Goal: Transaction & Acquisition: Download file/media

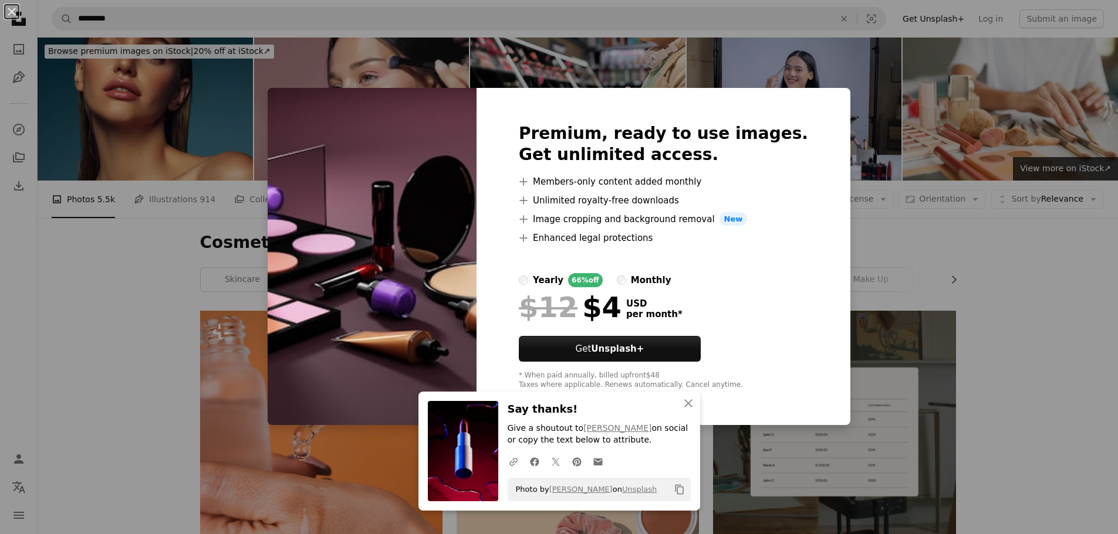
scroll to position [1819, 0]
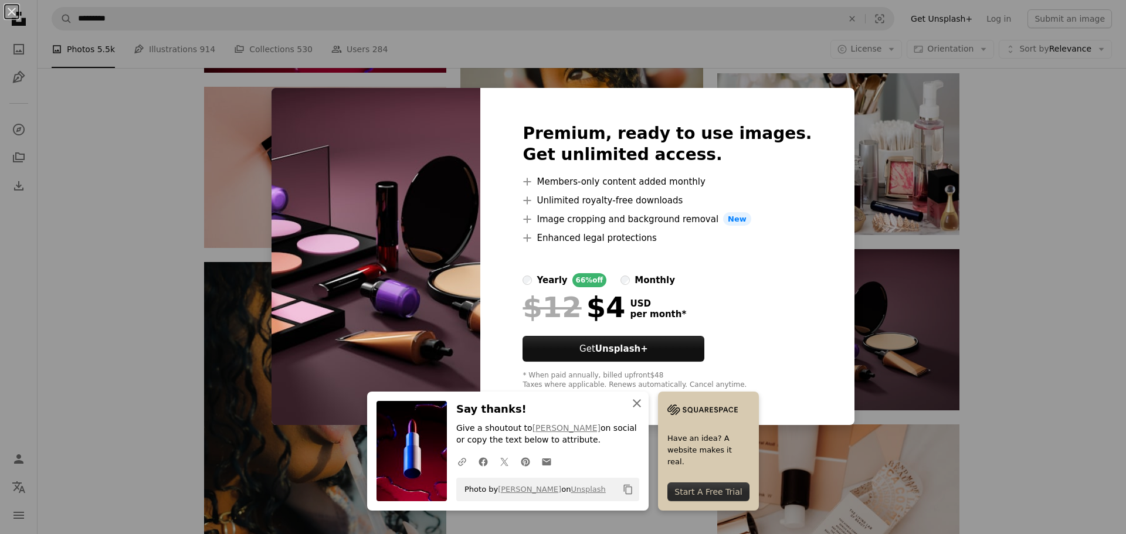
click at [633, 401] on icon "button" at bounding box center [637, 404] width 8 height 8
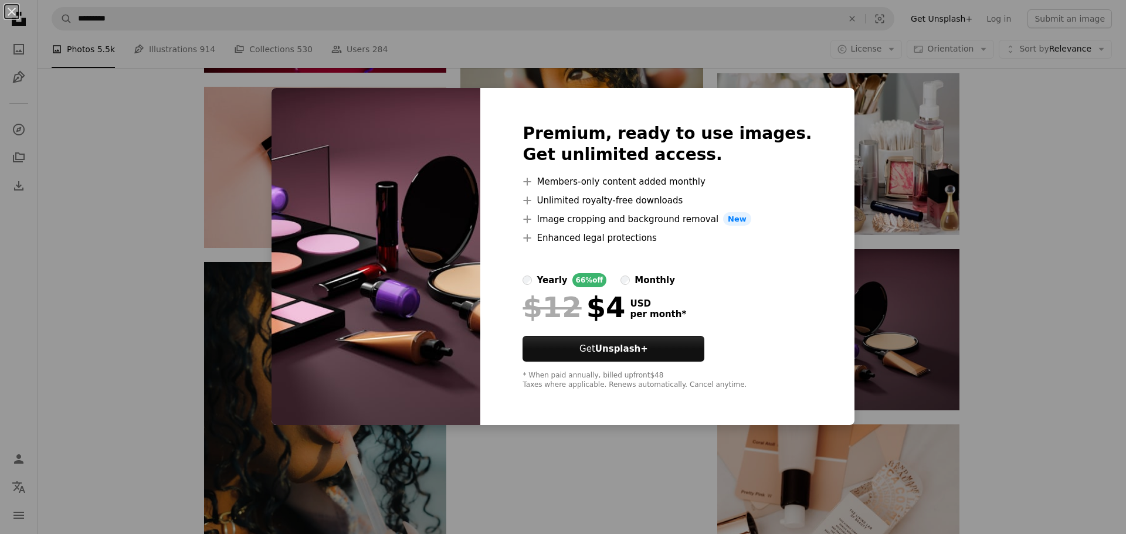
click at [794, 105] on div "Premium, ready to use images. Get unlimited access. A plus sign Members-only co…" at bounding box center [668, 257] width 374 height 338
click at [1047, 362] on div "An X shape Premium, ready to use images. Get unlimited access. A plus sign Memb…" at bounding box center [563, 267] width 1126 height 534
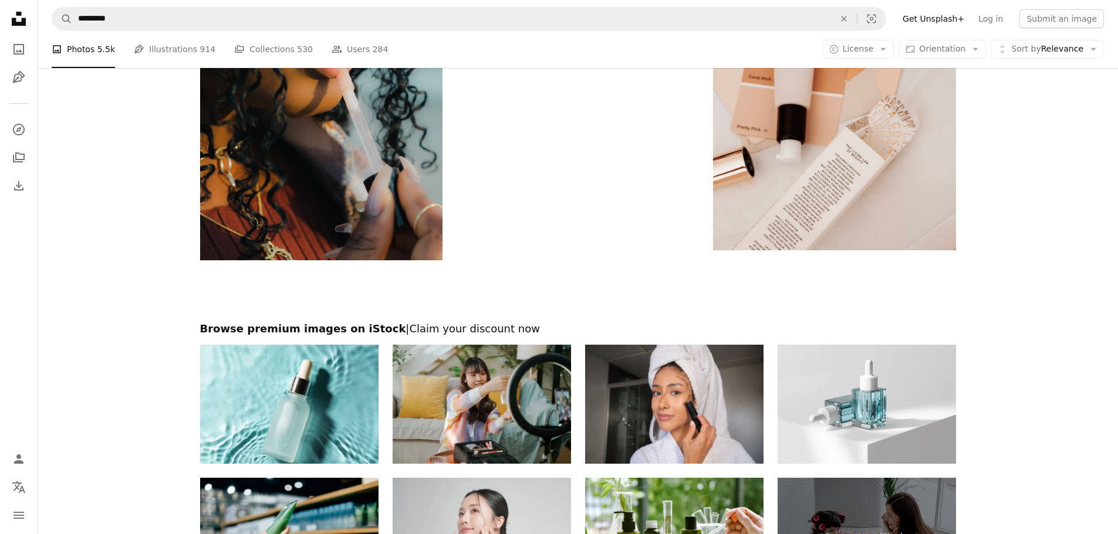
scroll to position [2347, 0]
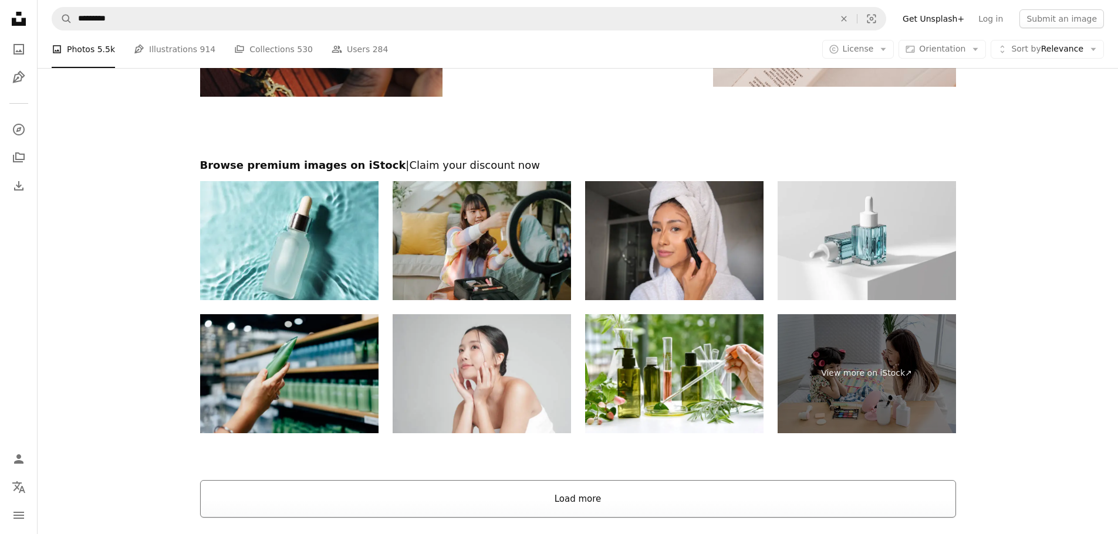
click at [543, 500] on button "Load more" at bounding box center [578, 500] width 756 height 38
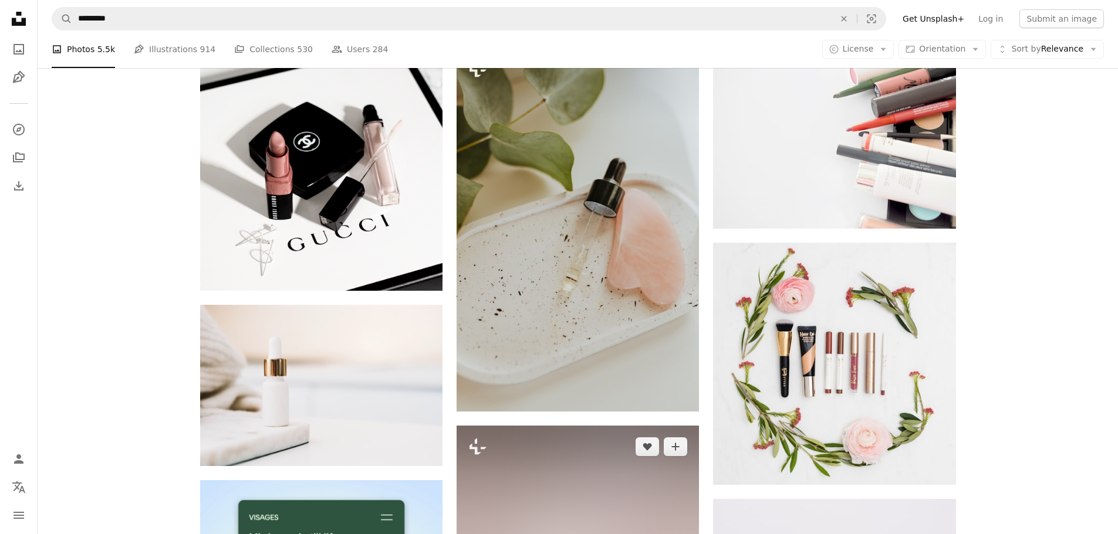
scroll to position [2406, 0]
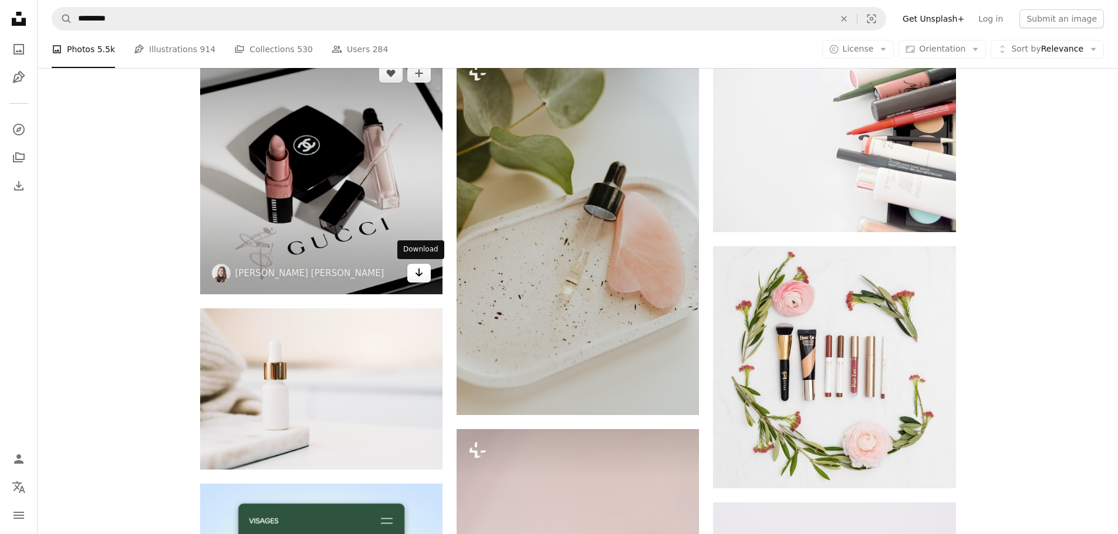
click at [412, 270] on link "Arrow pointing down" at bounding box center [418, 273] width 23 height 19
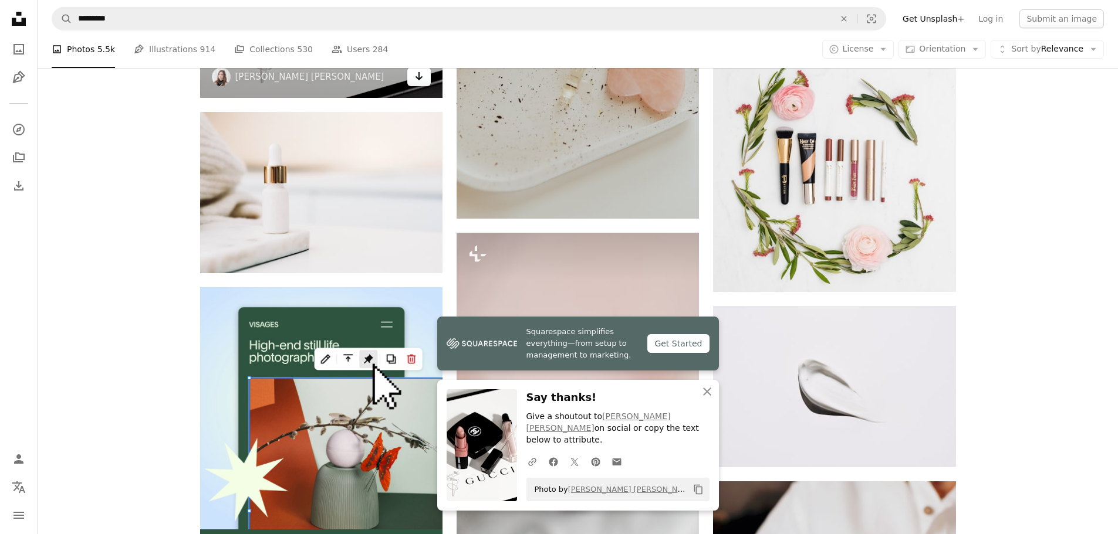
scroll to position [2699, 0]
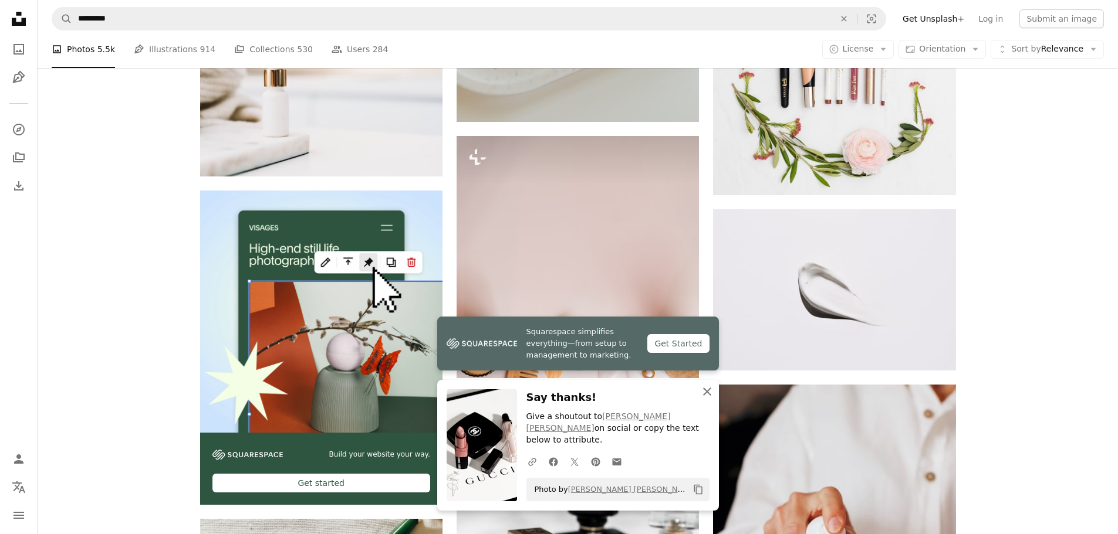
click at [711, 399] on icon "An X shape" at bounding box center [707, 392] width 14 height 14
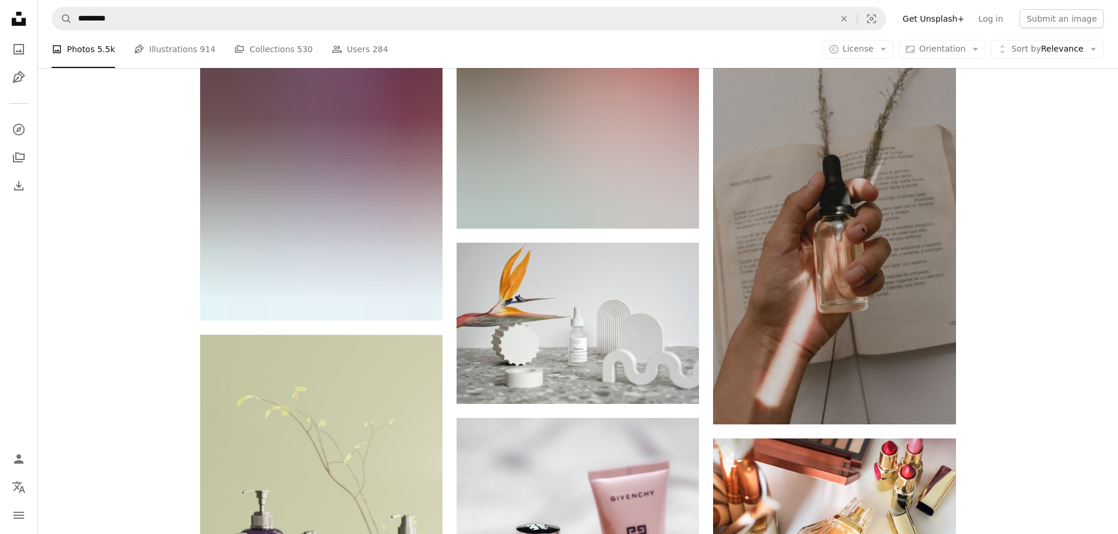
scroll to position [13671, 0]
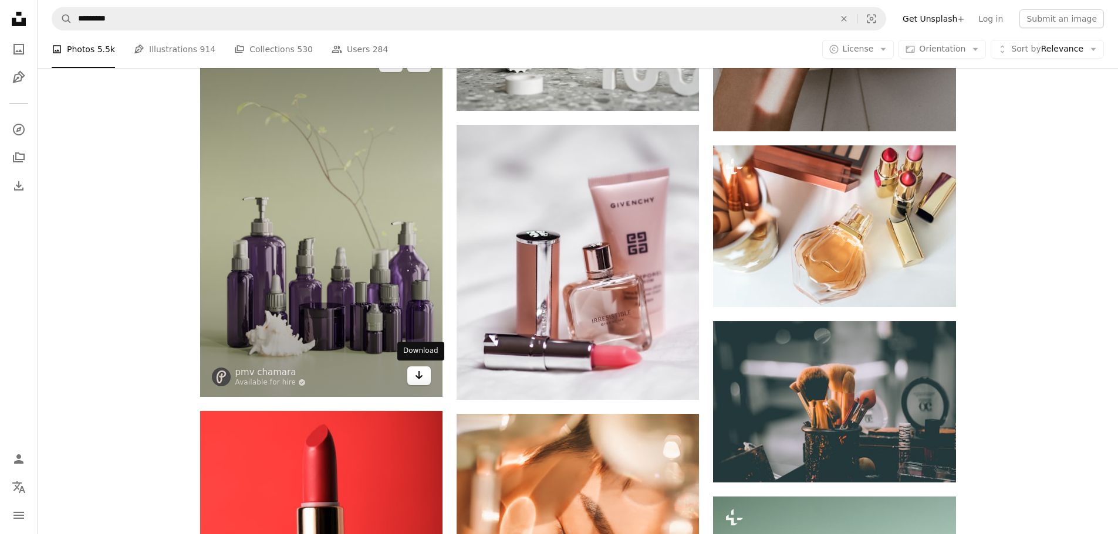
click at [419, 380] on icon "Arrow pointing down" at bounding box center [418, 375] width 9 height 14
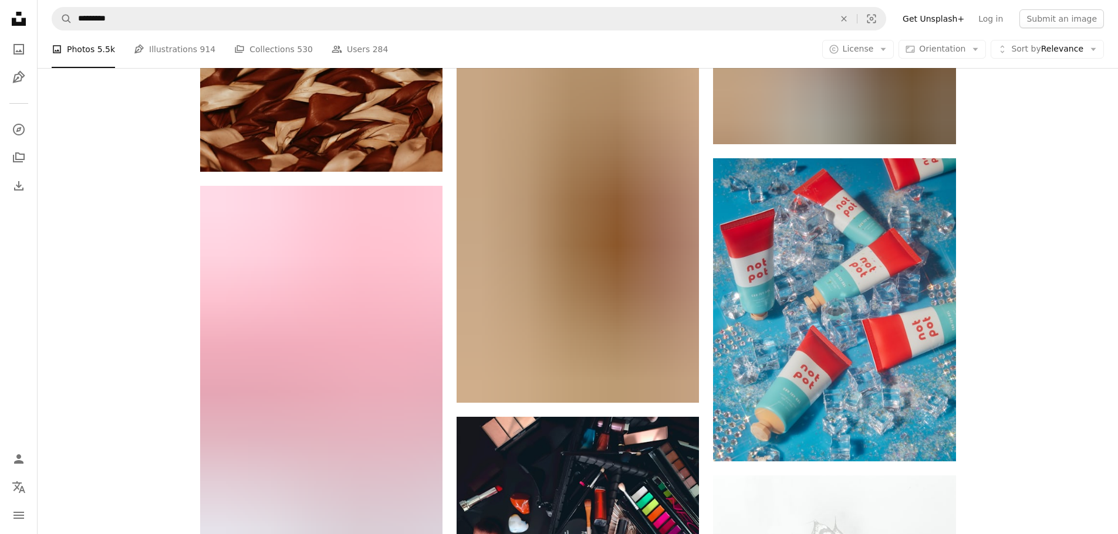
scroll to position [15783, 0]
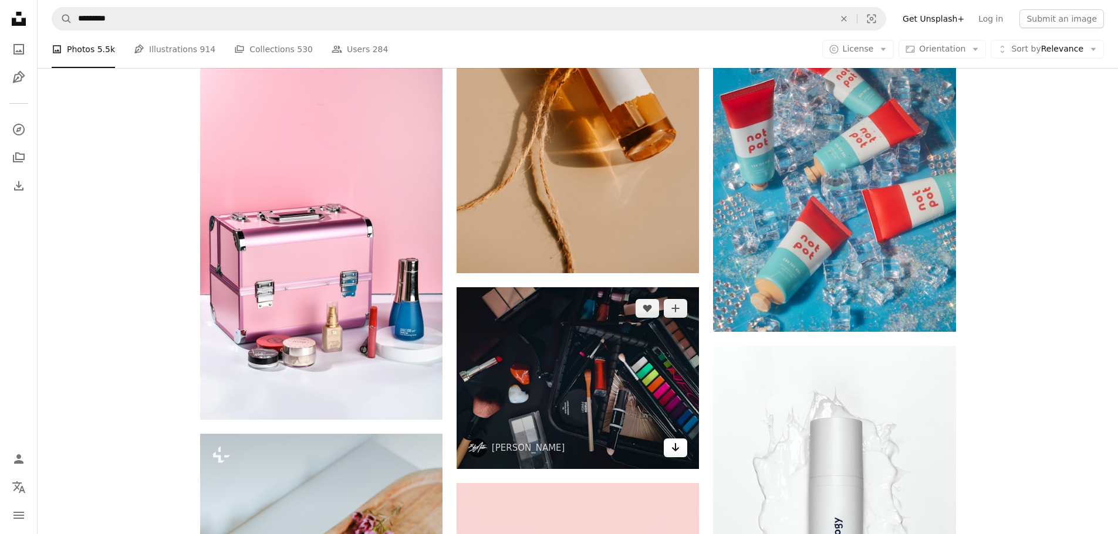
click at [668, 449] on link "Arrow pointing down" at bounding box center [675, 448] width 23 height 19
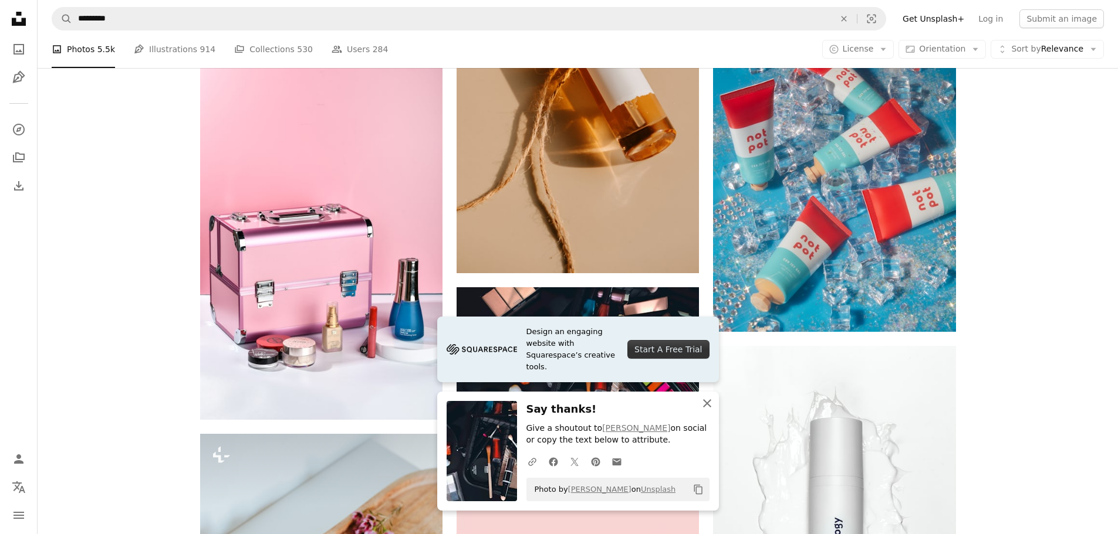
click at [703, 400] on icon "button" at bounding box center [707, 404] width 8 height 8
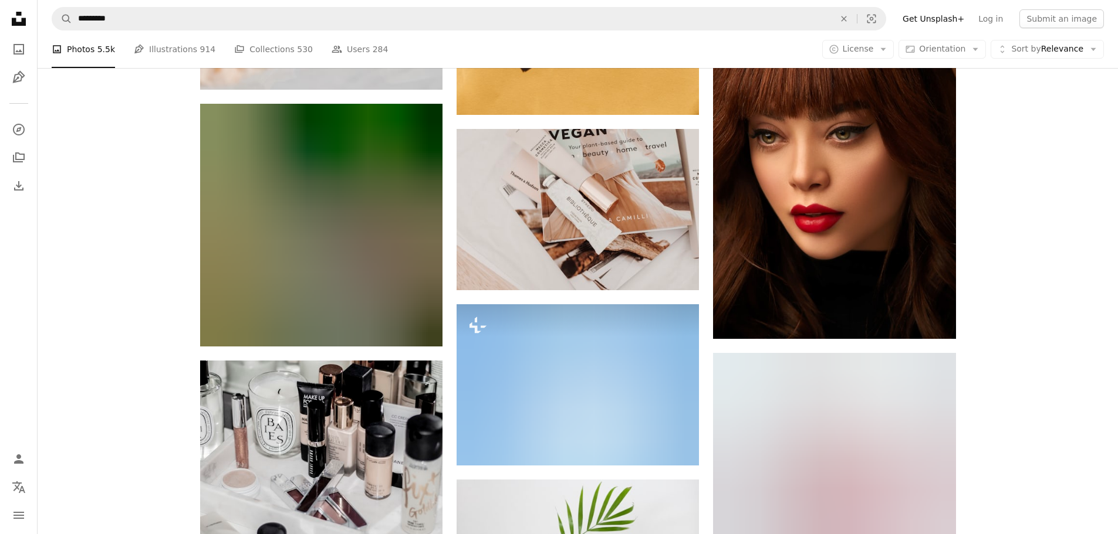
scroll to position [17073, 0]
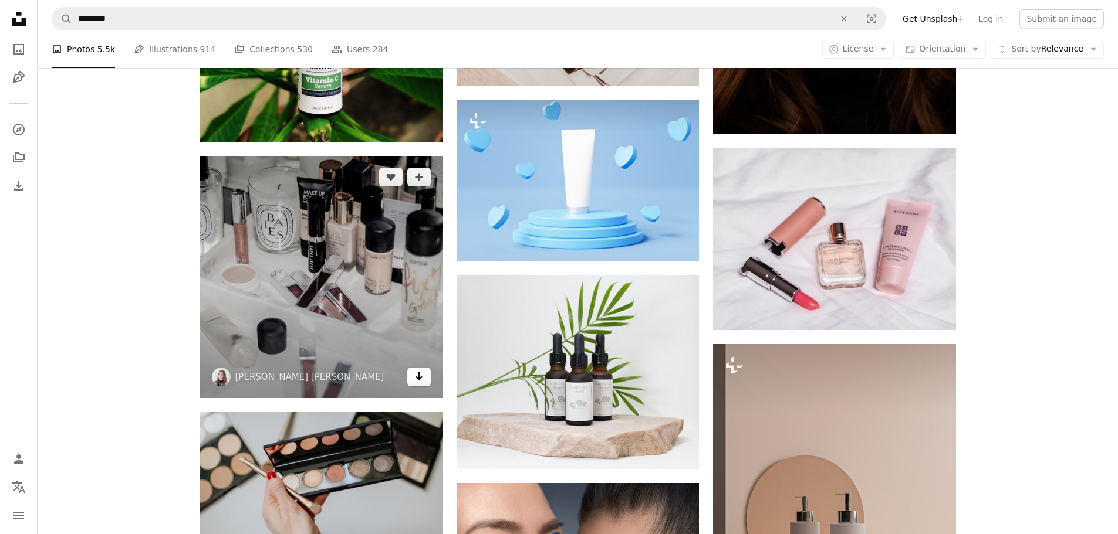
click at [417, 375] on icon "Arrow pointing down" at bounding box center [418, 377] width 9 height 14
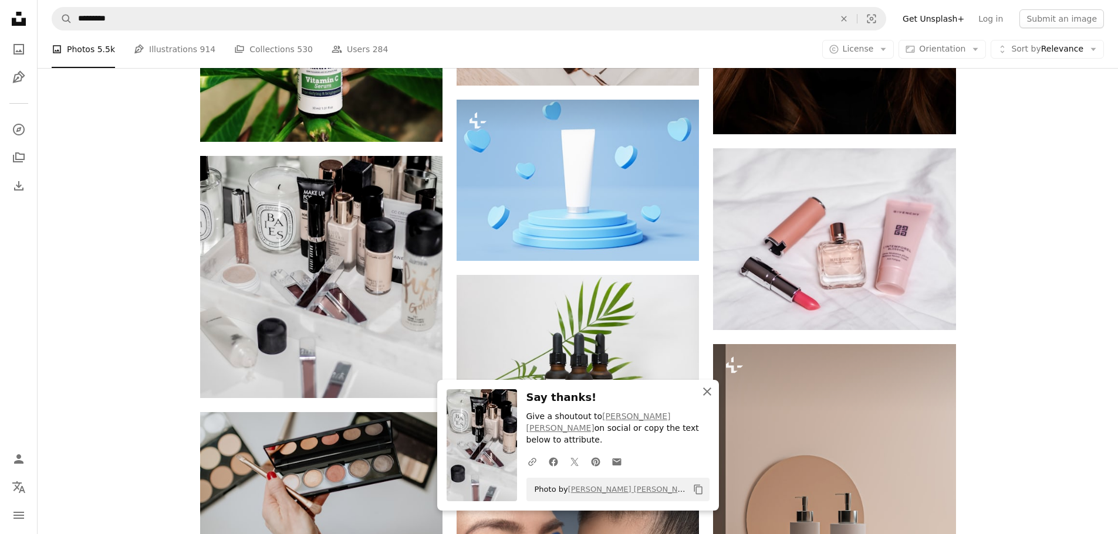
click at [704, 399] on icon "An X shape" at bounding box center [707, 392] width 14 height 14
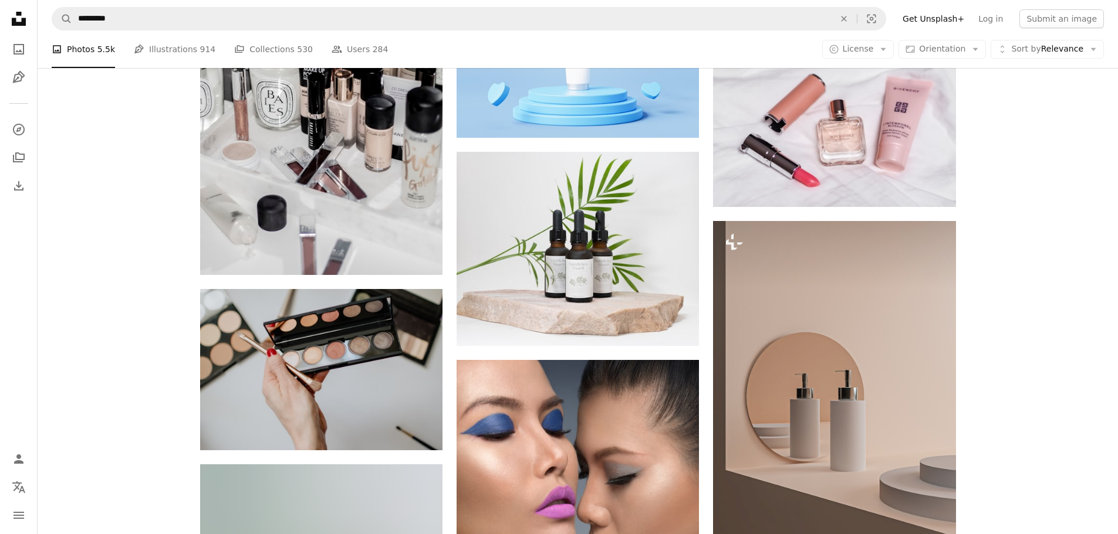
scroll to position [17367, 0]
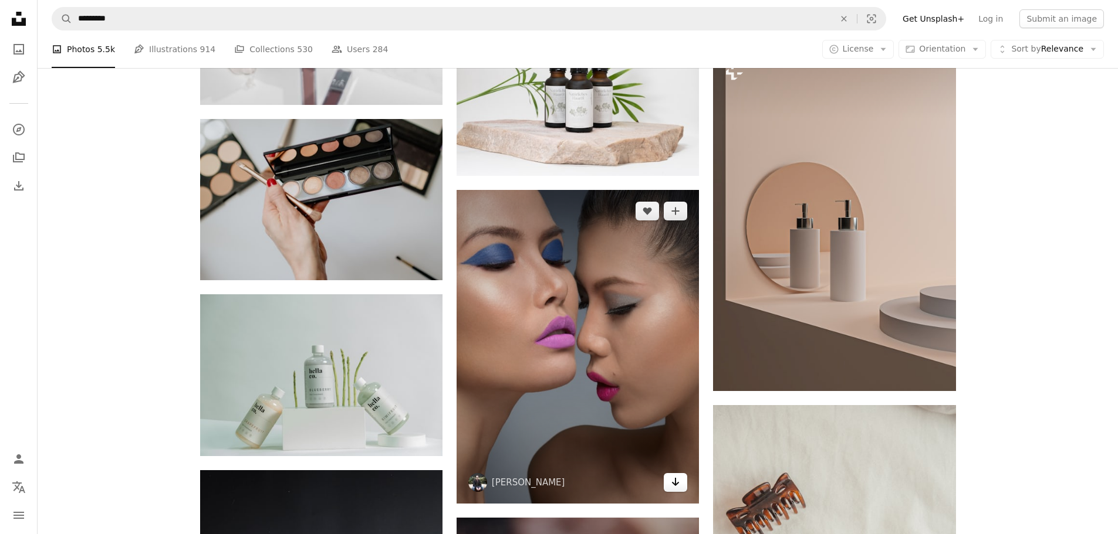
click at [676, 484] on icon "Download" at bounding box center [676, 482] width 8 height 8
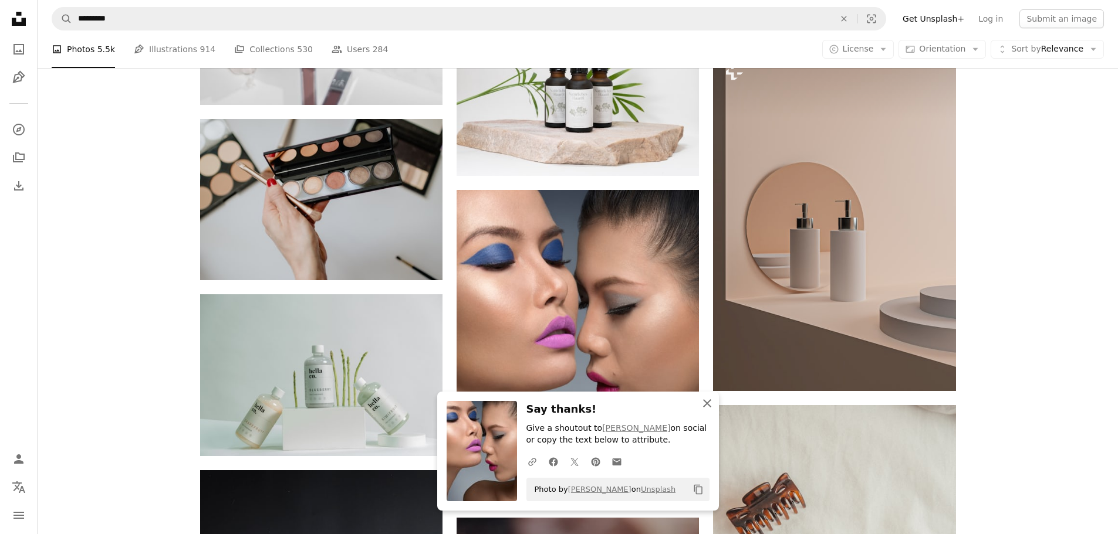
click at [706, 404] on icon "button" at bounding box center [707, 404] width 8 height 8
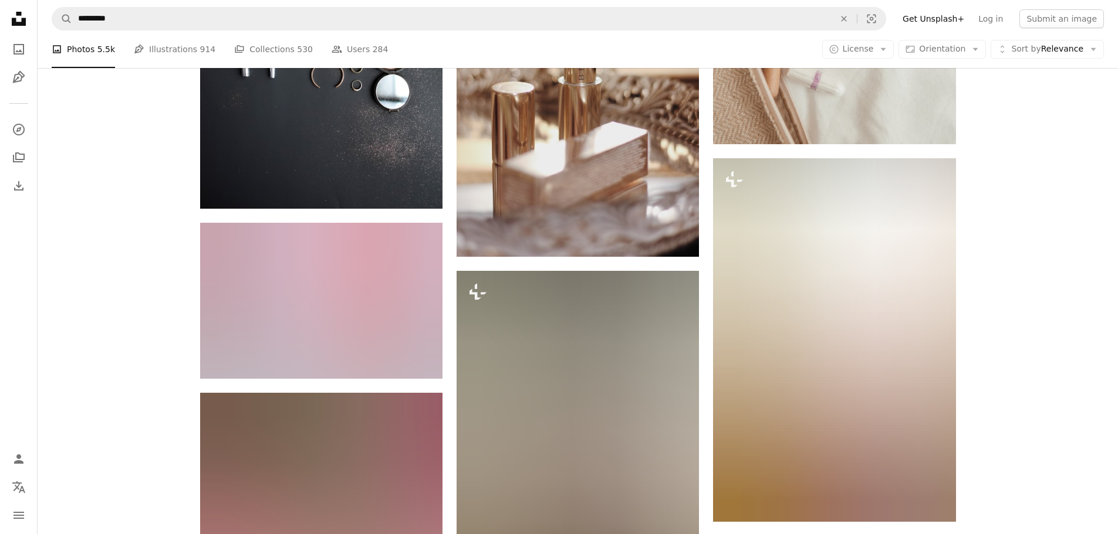
scroll to position [18071, 0]
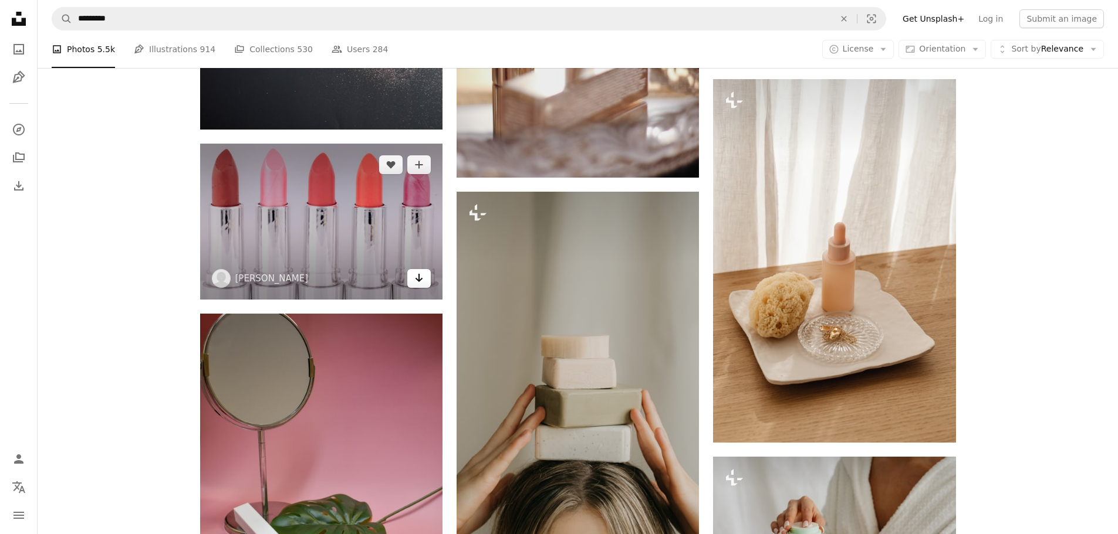
click at [416, 276] on icon "Arrow pointing down" at bounding box center [418, 278] width 9 height 14
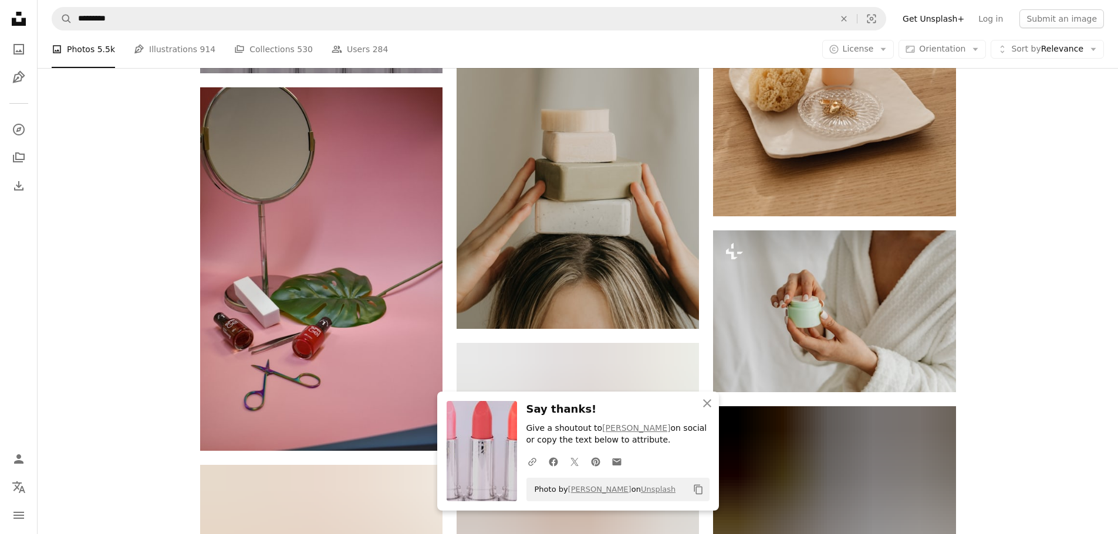
scroll to position [18306, 0]
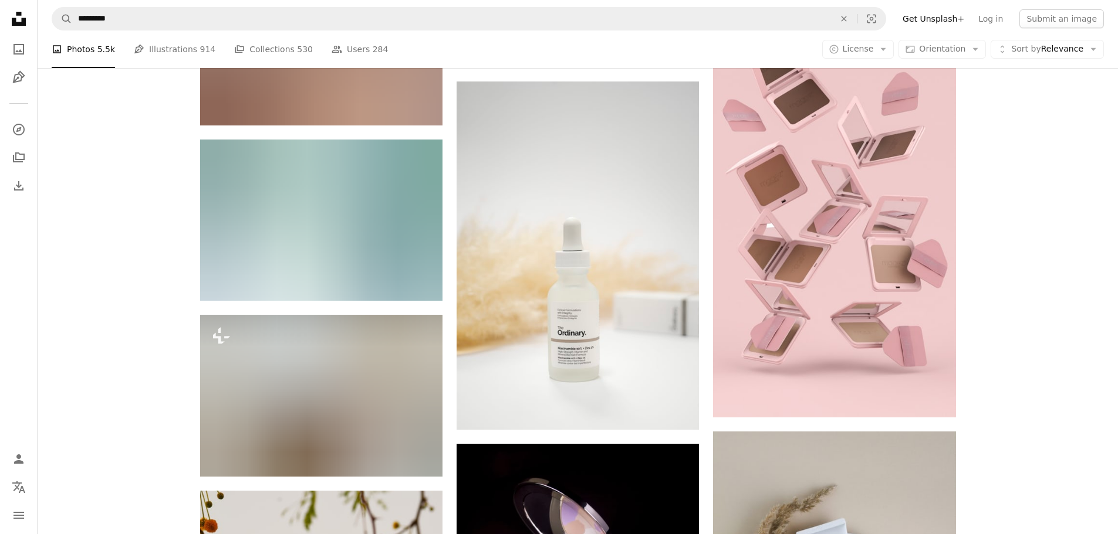
scroll to position [20007, 0]
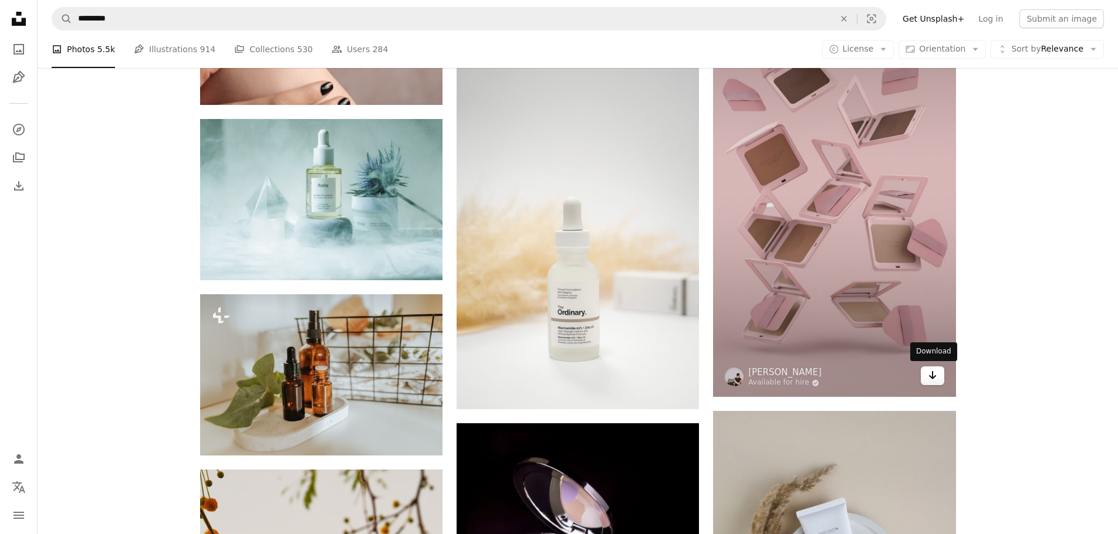
click at [938, 378] on link "Arrow pointing down" at bounding box center [932, 376] width 23 height 19
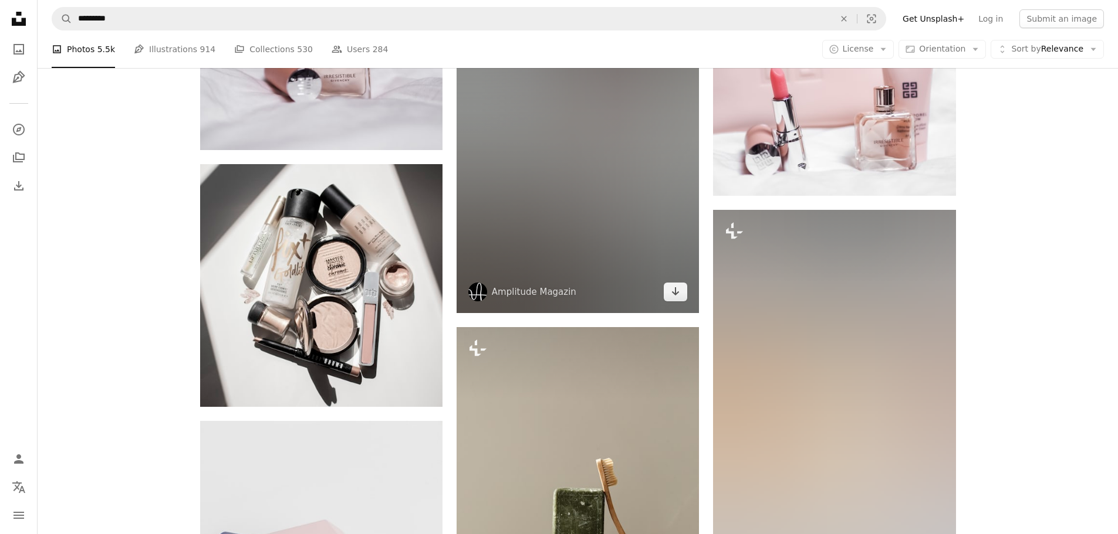
scroll to position [22002, 0]
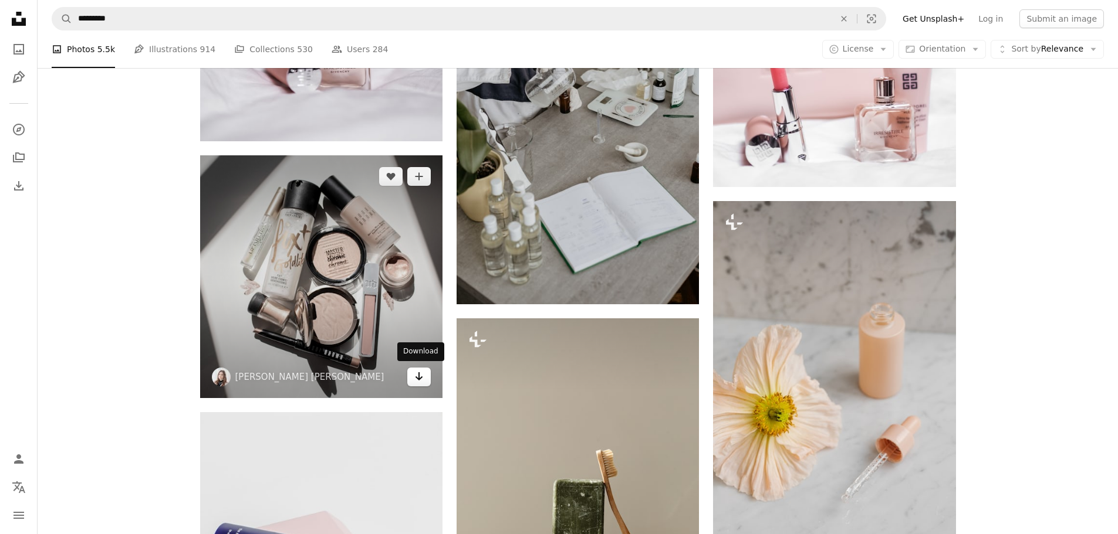
click at [423, 374] on icon "Arrow pointing down" at bounding box center [418, 377] width 9 height 14
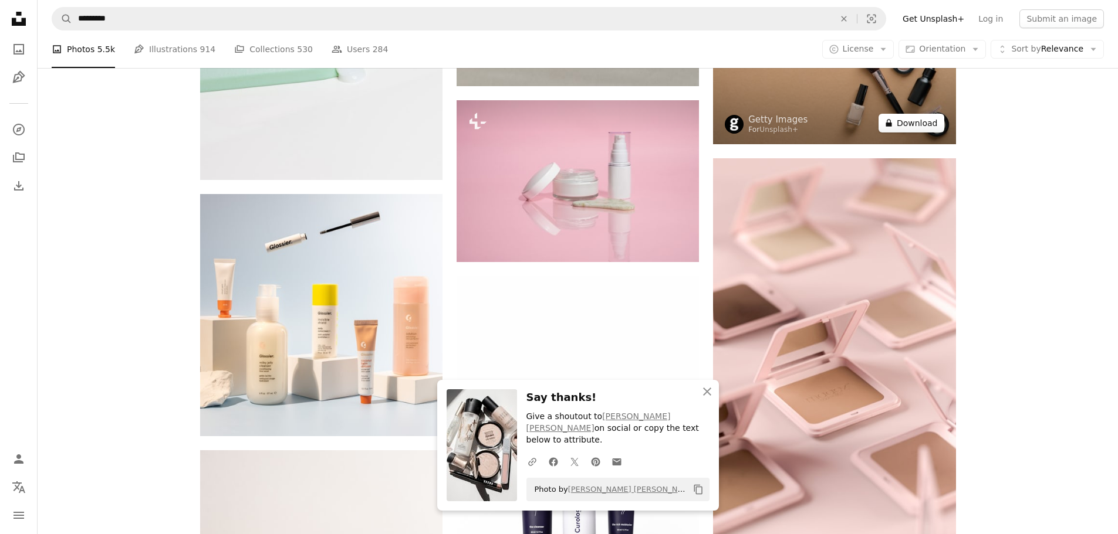
scroll to position [22706, 0]
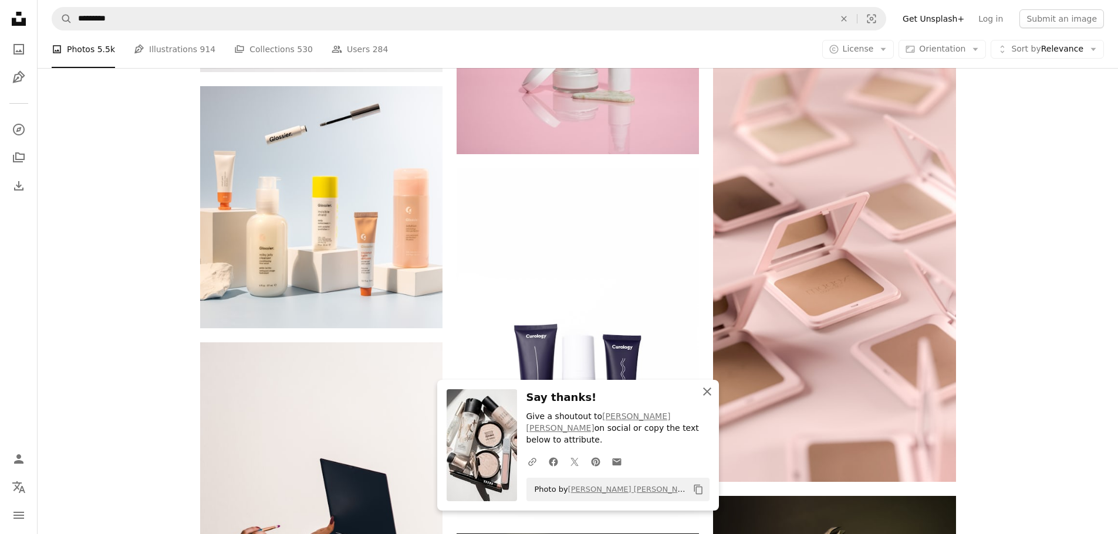
click at [706, 399] on icon "An X shape" at bounding box center [707, 392] width 14 height 14
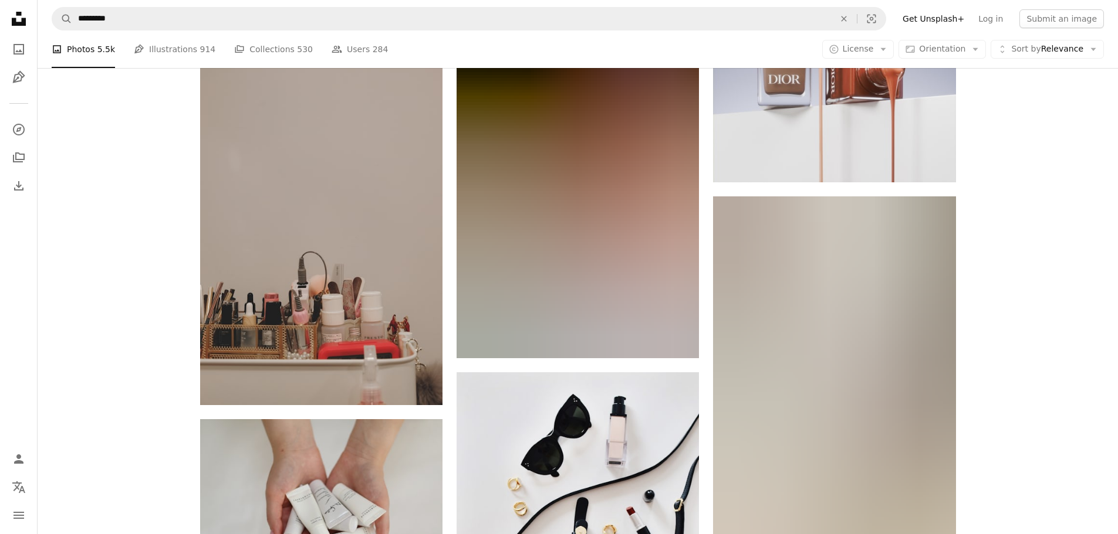
scroll to position [24349, 0]
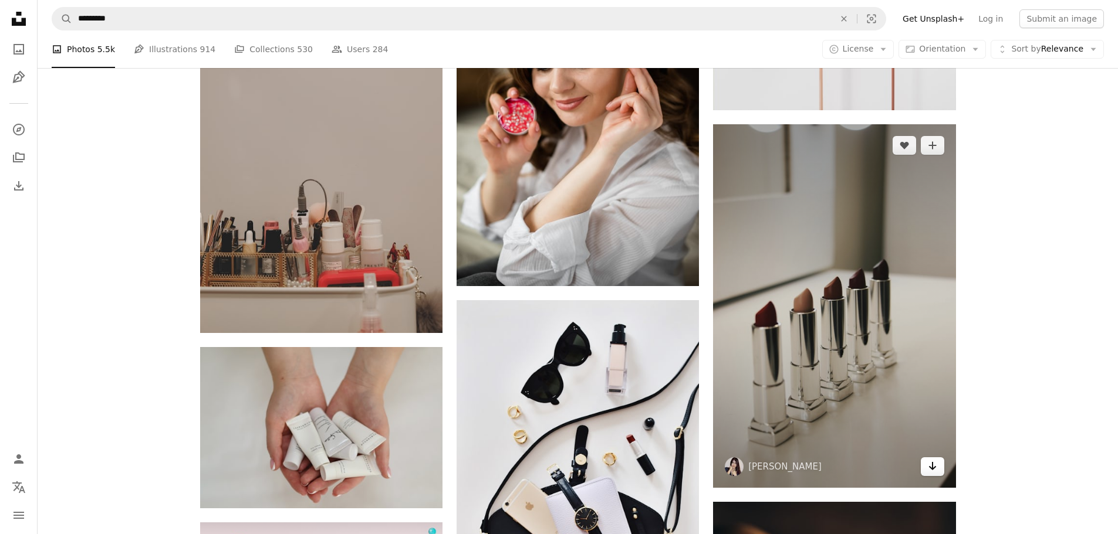
click at [933, 469] on icon "Arrow pointing down" at bounding box center [932, 466] width 9 height 14
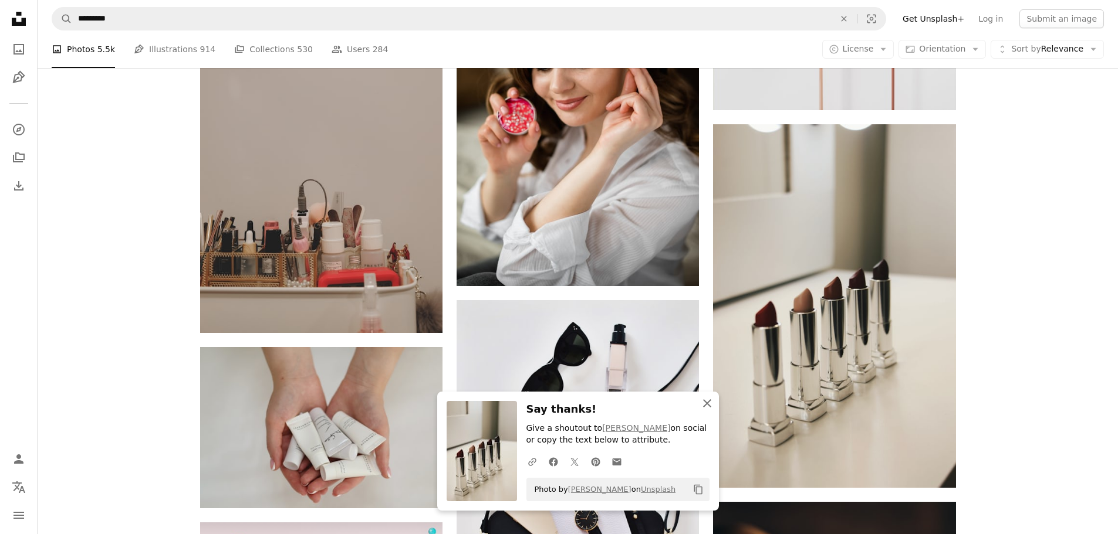
click at [704, 400] on icon "An X shape" at bounding box center [707, 404] width 14 height 14
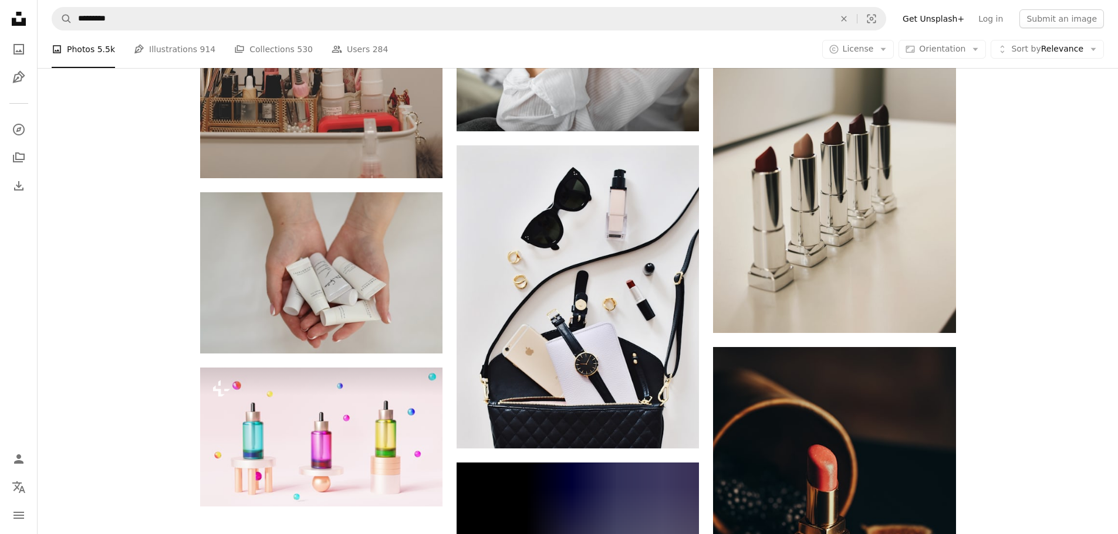
scroll to position [24525, 0]
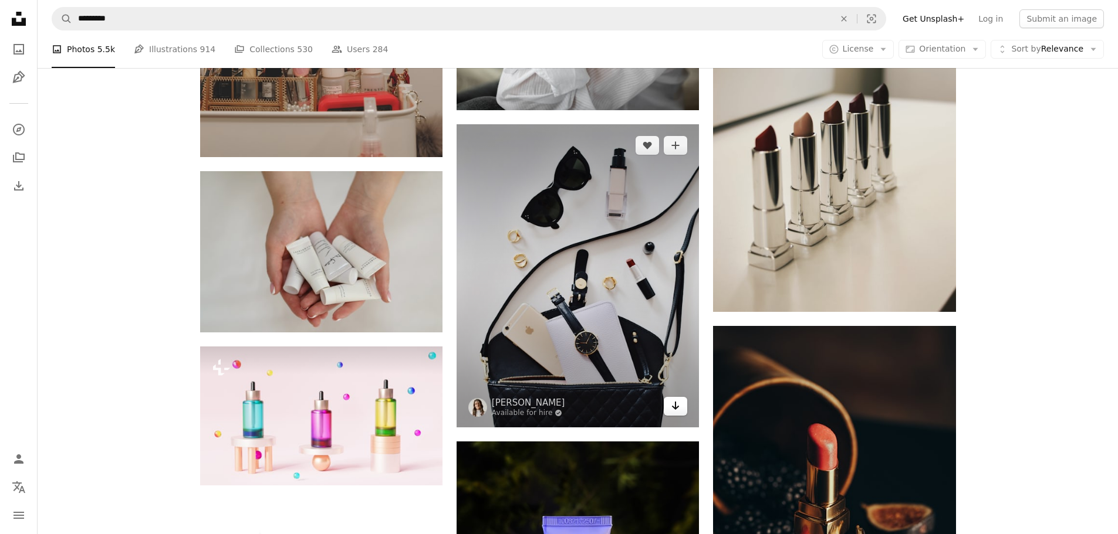
click at [679, 410] on icon "Arrow pointing down" at bounding box center [675, 406] width 9 height 14
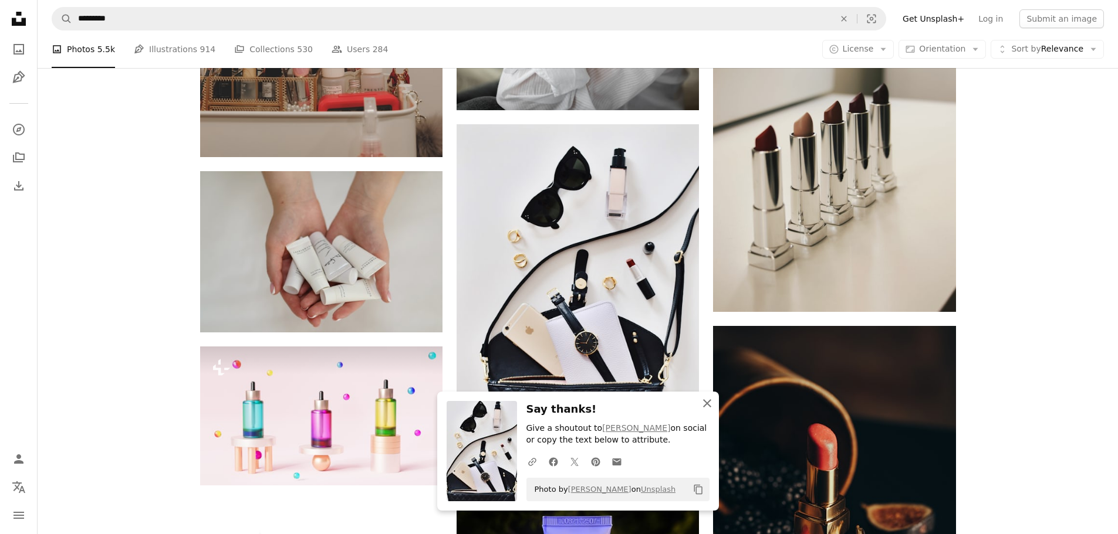
click at [706, 402] on icon "button" at bounding box center [707, 404] width 8 height 8
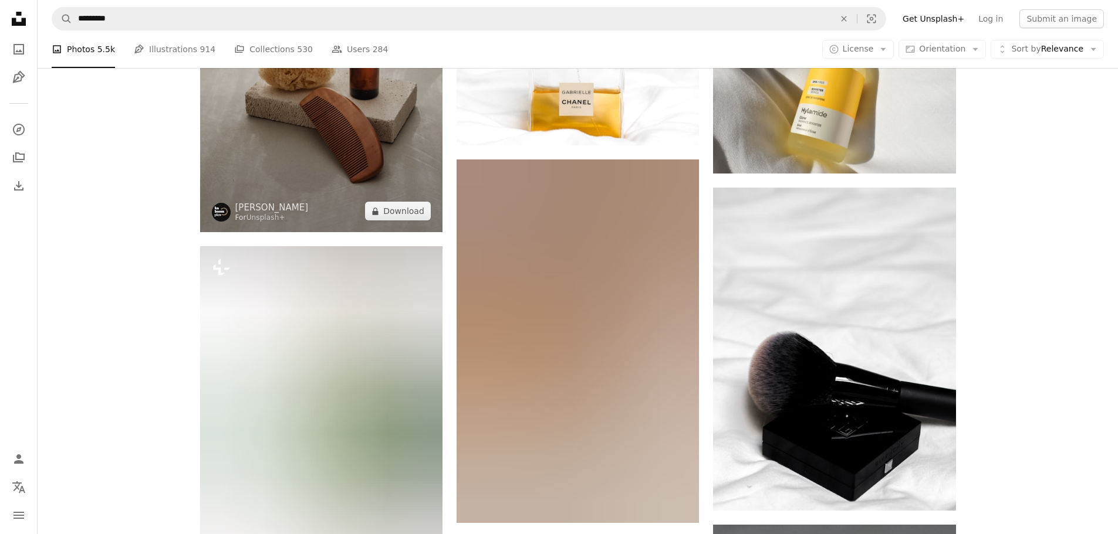
scroll to position [32387, 0]
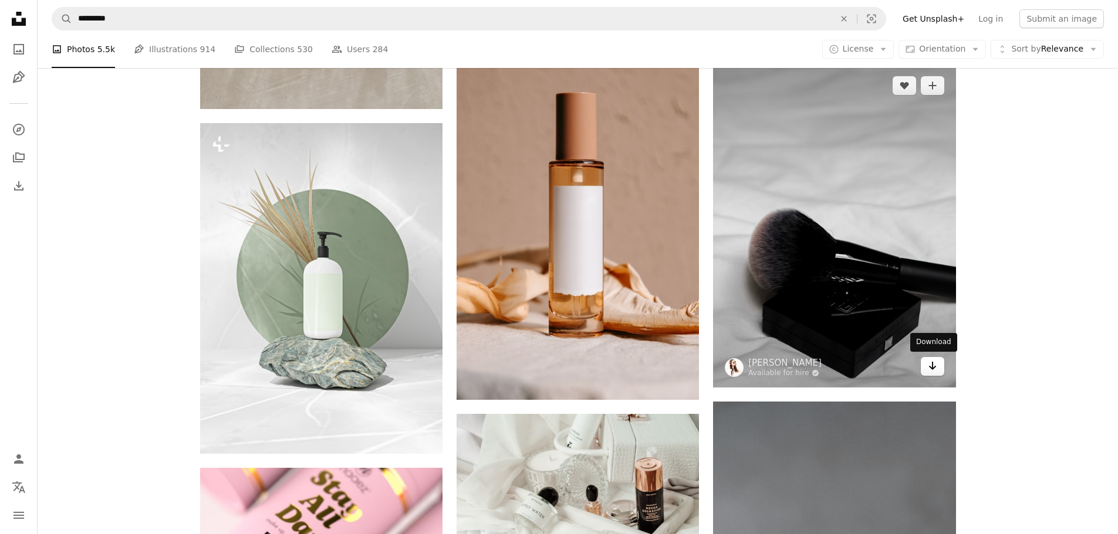
click at [932, 369] on icon "Download" at bounding box center [932, 366] width 8 height 8
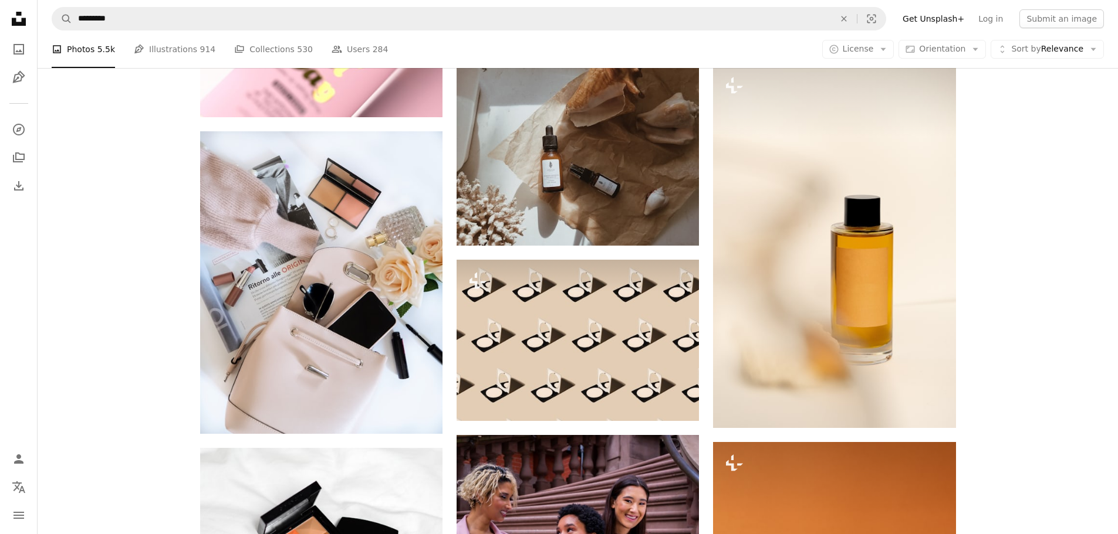
scroll to position [33150, 0]
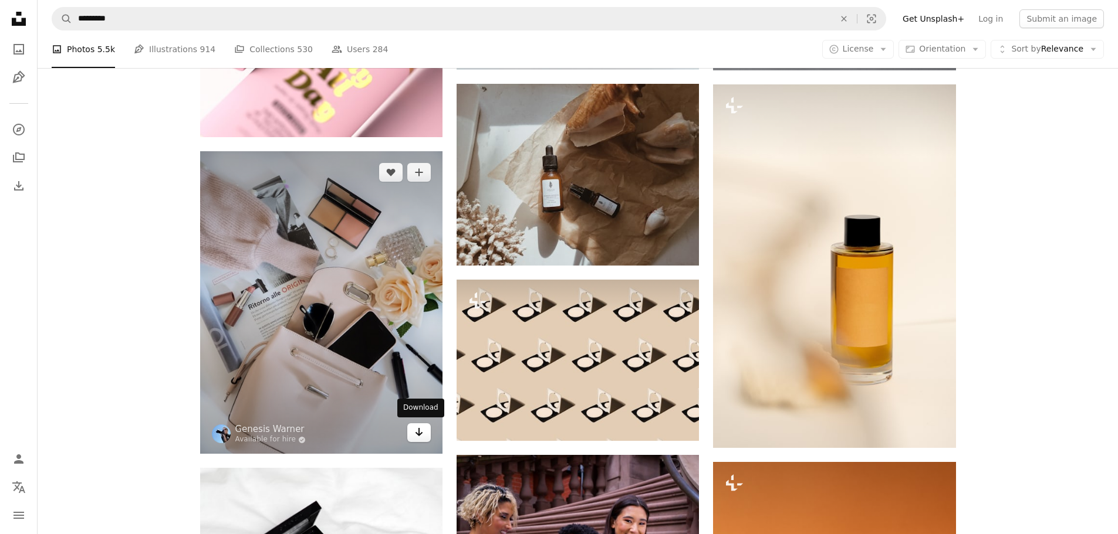
click at [419, 432] on icon "Download" at bounding box center [419, 432] width 8 height 8
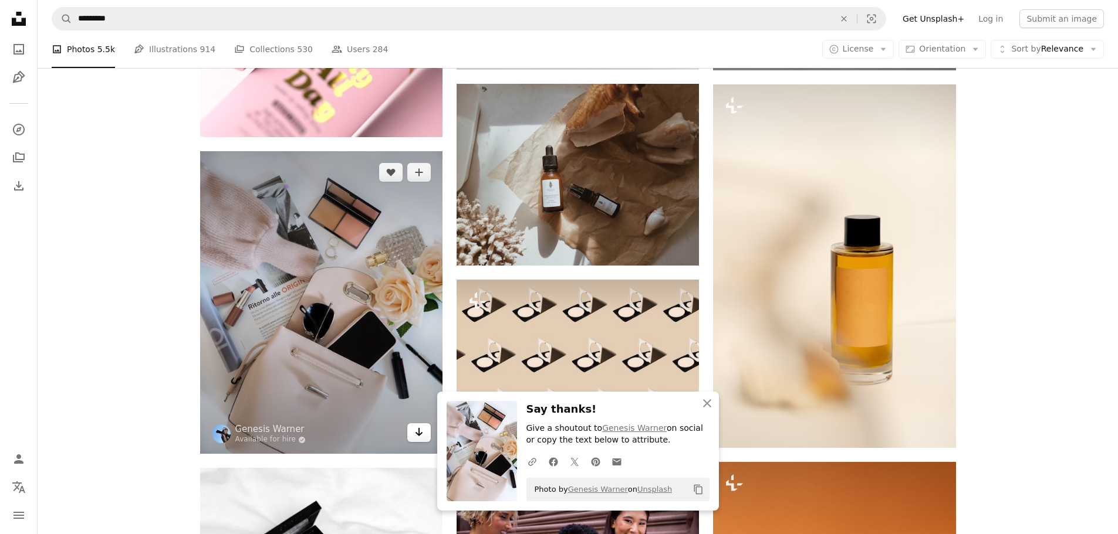
scroll to position [33443, 0]
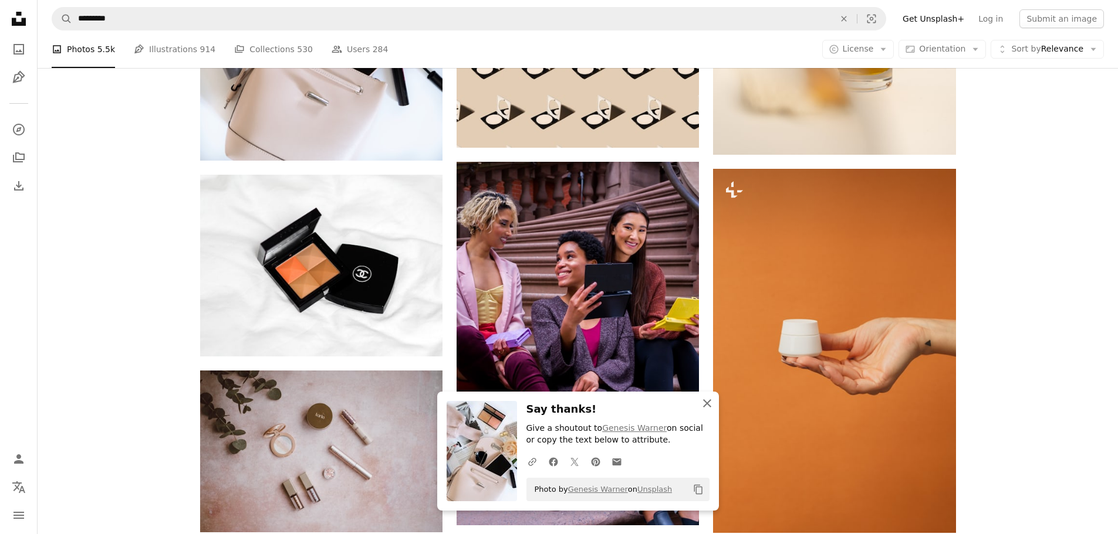
click at [709, 400] on icon "button" at bounding box center [707, 404] width 8 height 8
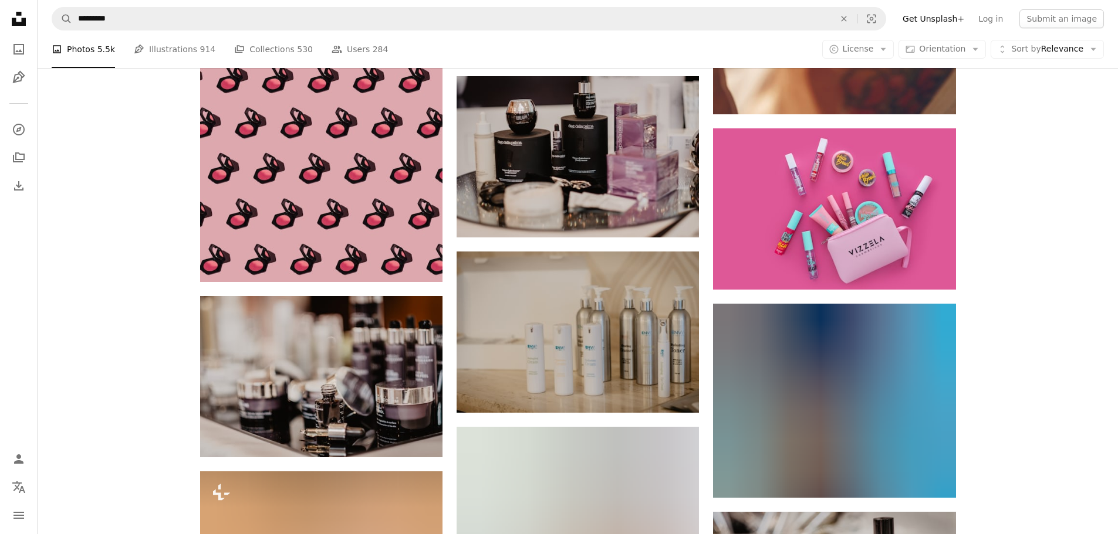
scroll to position [35555, 0]
